Goal: Find specific page/section: Find specific page/section

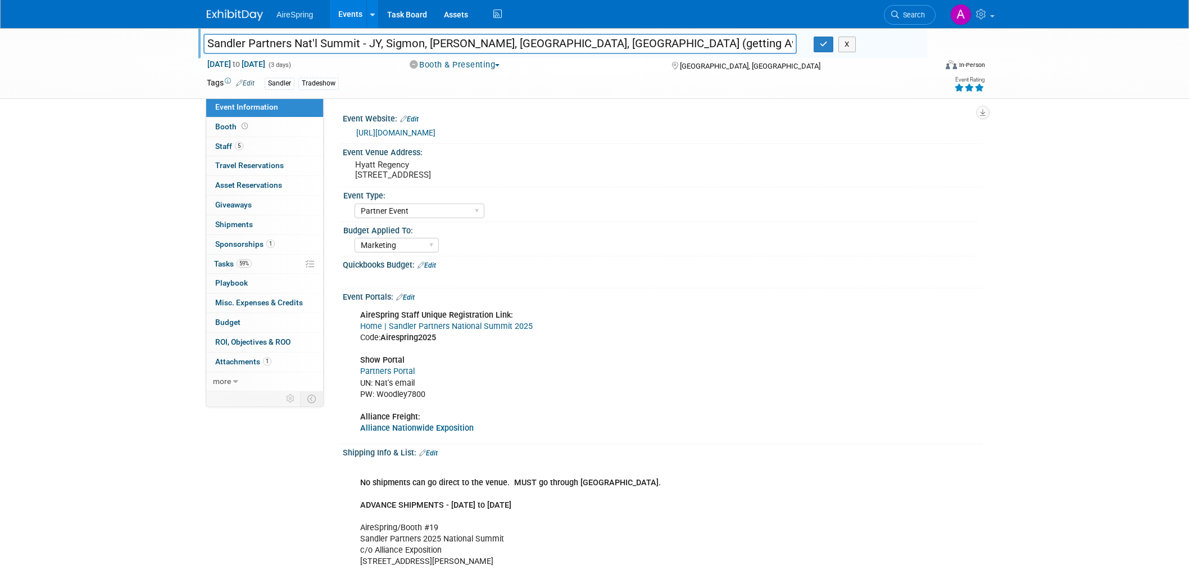
select select "Partner Event"
select select "Marketing"
click at [110, 90] on div "Sandler Partners Nat'l Summit - JY, Sigmon, Castillo, Valderrama, Bender (getti…" at bounding box center [594, 63] width 1189 height 71
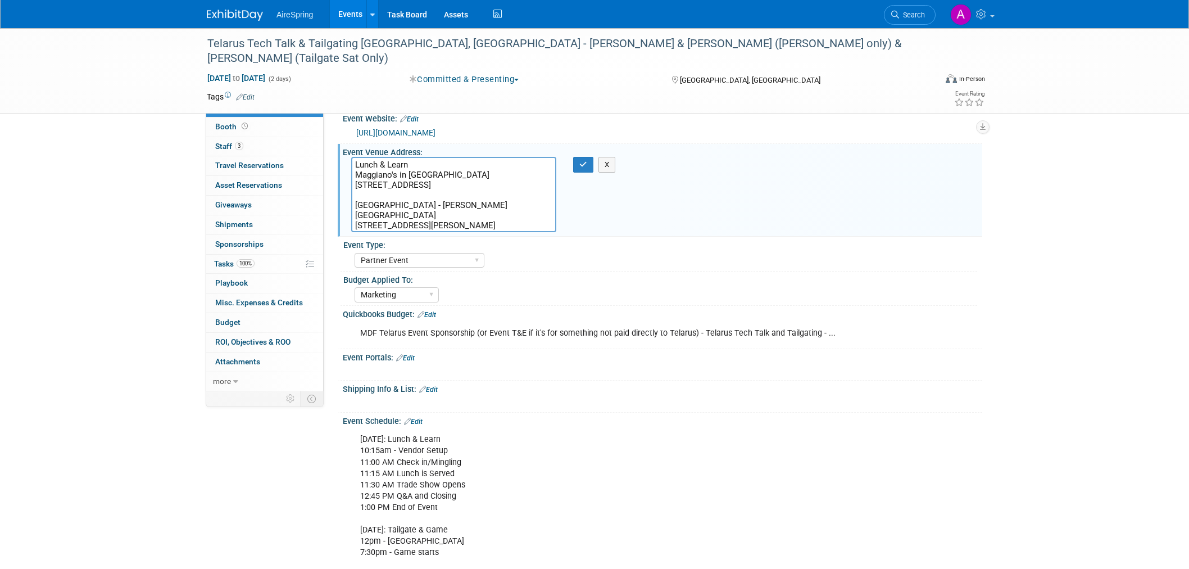
select select "Partner Event"
select select "Marketing"
click at [608, 169] on button "X" at bounding box center [606, 165] width 17 height 16
